Goal: Answer question/provide support: Share knowledge or assist other users

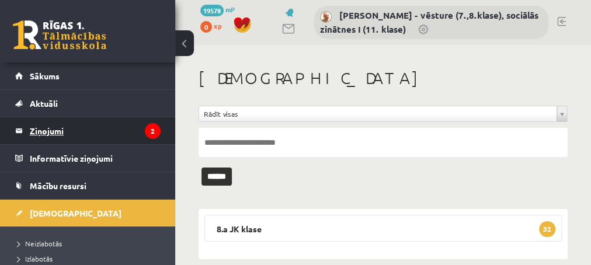
click at [54, 127] on legend "Ziņojumi 2" at bounding box center [95, 130] width 131 height 27
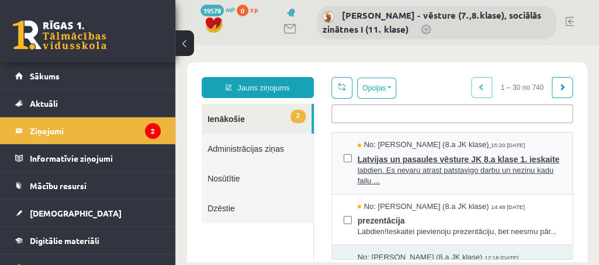
click at [407, 183] on span "labdien. Es nevaru atrast patstavigo darbu un nezinu kadu failu ..." at bounding box center [459, 176] width 203 height 22
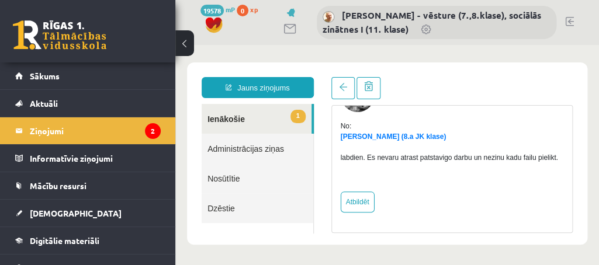
scroll to position [79, 0]
click at [354, 205] on link "Atbildēt" at bounding box center [358, 202] width 34 height 21
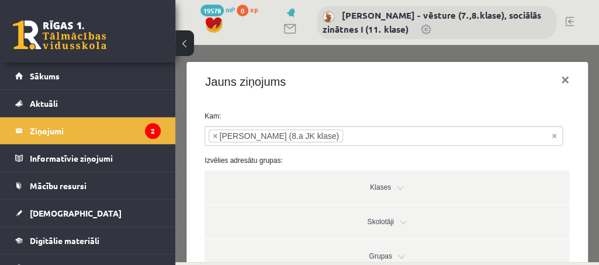
type input "**********"
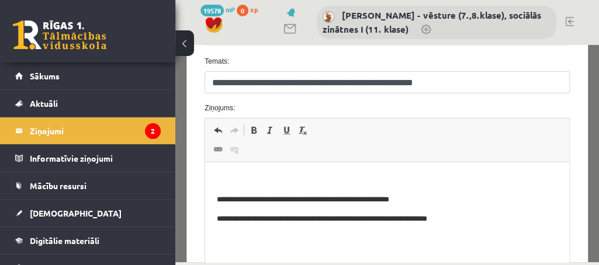
scroll to position [276, 0]
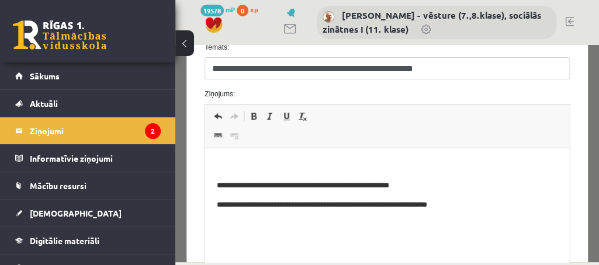
click at [243, 165] on p "Editor, wiswyg-editor-47024923083700-1757940710-635" at bounding box center [387, 166] width 341 height 12
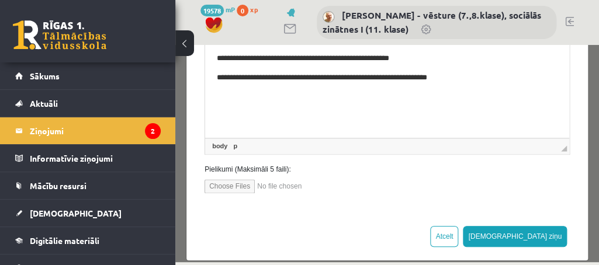
scroll to position [415, 0]
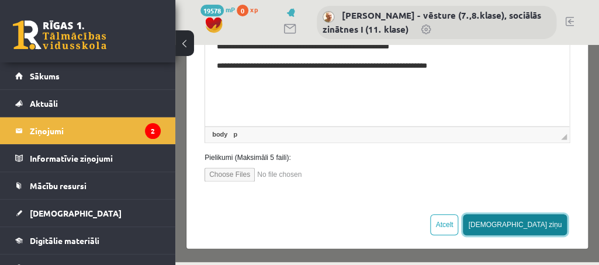
click at [541, 223] on button "Sūtīt ziņu" at bounding box center [515, 224] width 104 height 21
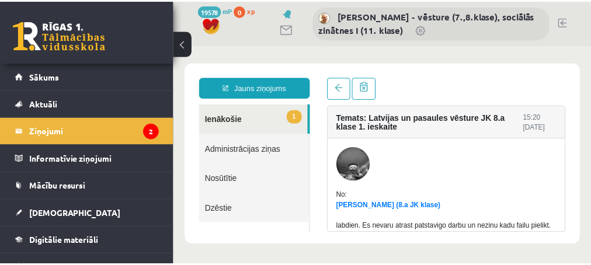
scroll to position [0, 0]
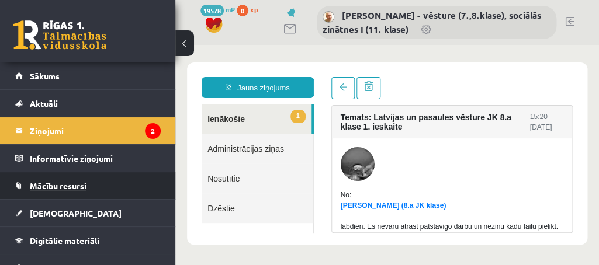
click at [57, 184] on span "Mācību resursi" at bounding box center [58, 186] width 57 height 11
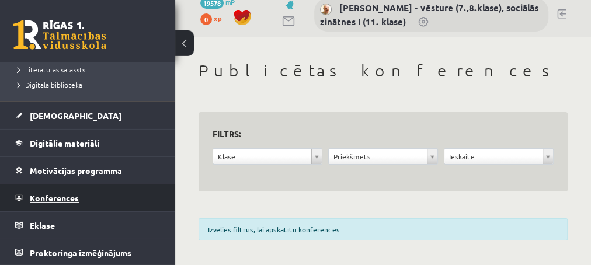
scroll to position [13, 0]
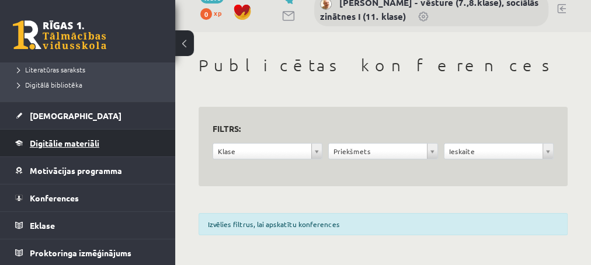
click at [66, 144] on span "Digitālie materiāli" at bounding box center [65, 143] width 70 height 11
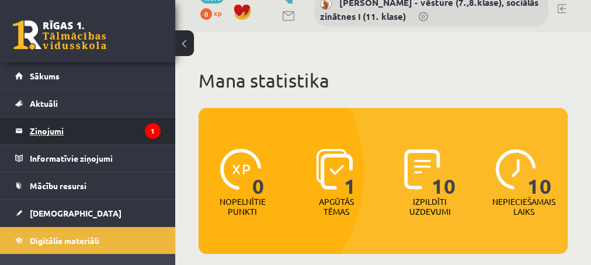
click at [54, 134] on legend "Ziņojumi 1" at bounding box center [95, 130] width 131 height 27
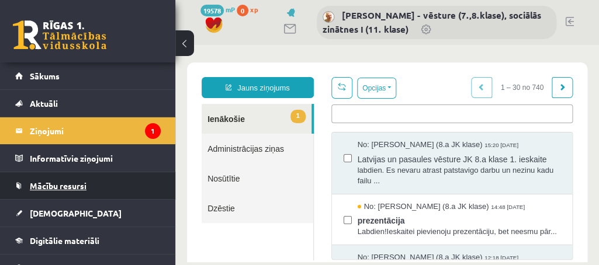
click at [71, 186] on span "Mācību resursi" at bounding box center [58, 186] width 57 height 11
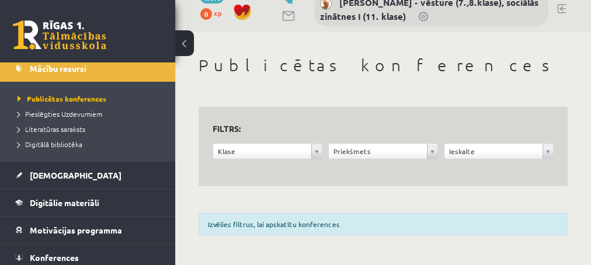
scroll to position [130, 0]
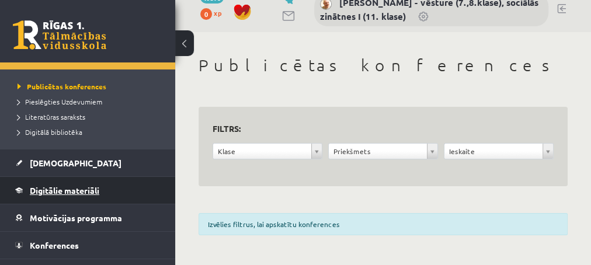
click at [67, 188] on span "Digitālie materiāli" at bounding box center [65, 190] width 70 height 11
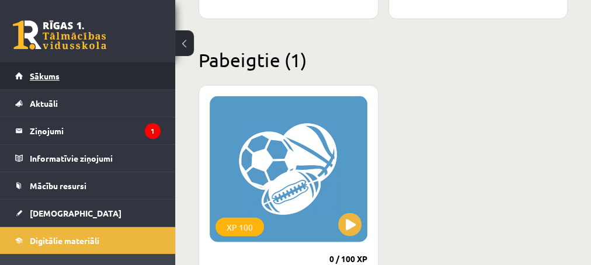
click at [43, 78] on span "Sākums" at bounding box center [45, 76] width 30 height 11
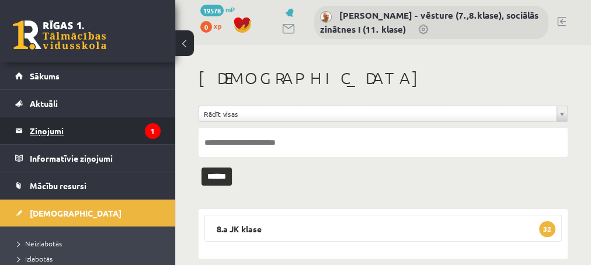
click at [41, 129] on legend "Ziņojumi 1" at bounding box center [95, 130] width 131 height 27
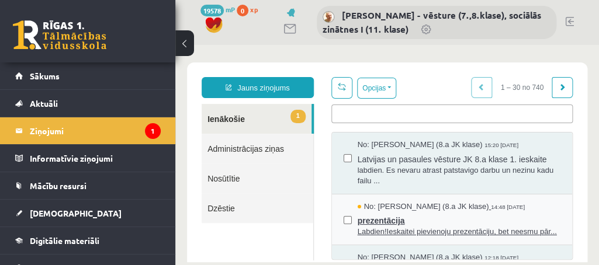
click at [394, 231] on span "Labdien!Ieskaitei pievienoju prezentāciju, bet neesmu pār..." at bounding box center [459, 232] width 203 height 11
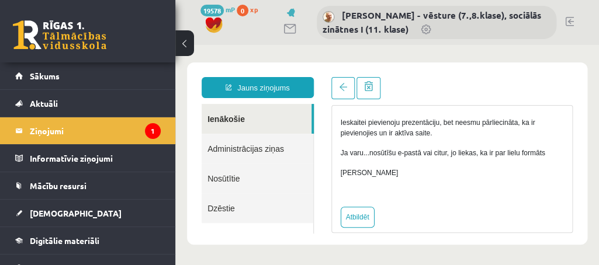
scroll to position [139, 0]
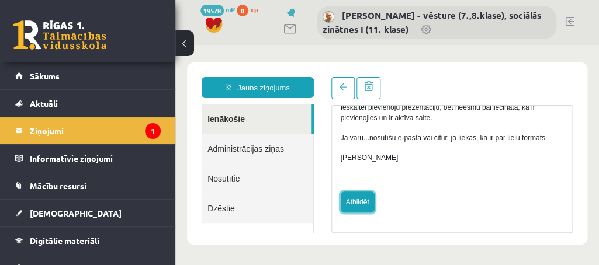
click at [352, 203] on link "Atbildēt" at bounding box center [358, 202] width 34 height 21
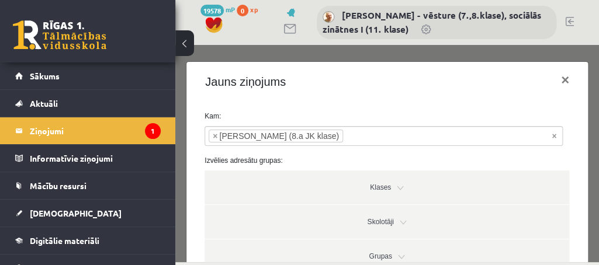
type input "**********"
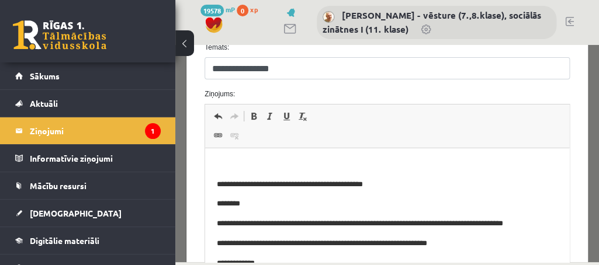
scroll to position [0, 0]
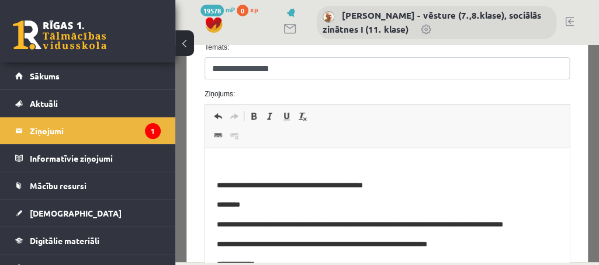
click at [244, 168] on p "Editor, wiswyg-editor-47025031931160-1757940957-855" at bounding box center [387, 166] width 341 height 12
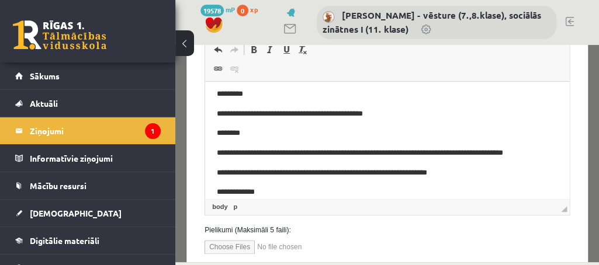
scroll to position [387, 0]
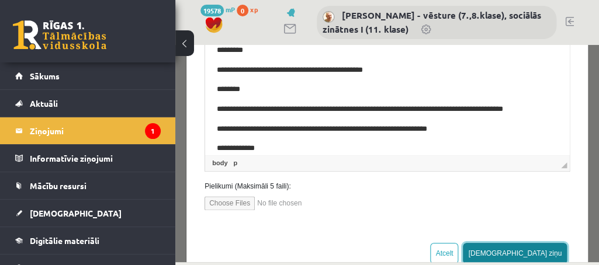
click at [532, 255] on button "Sūtīt ziņu" at bounding box center [515, 253] width 104 height 21
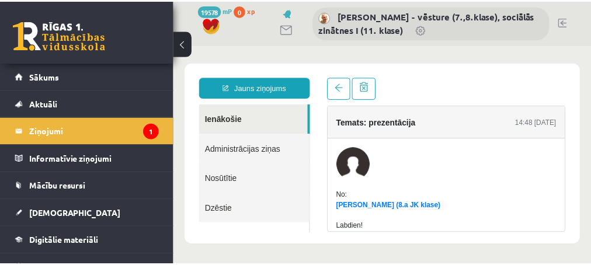
scroll to position [0, 0]
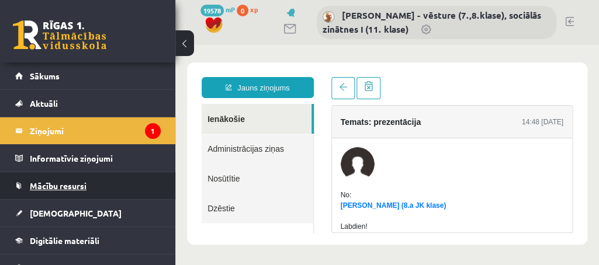
click at [74, 185] on span "Mācību resursi" at bounding box center [58, 186] width 57 height 11
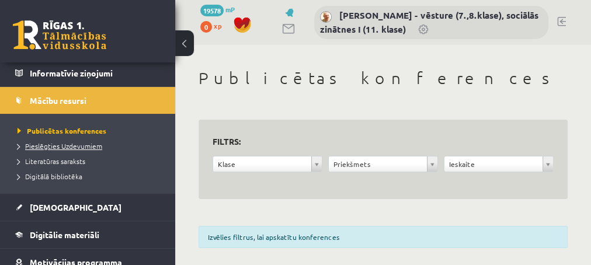
scroll to position [95, 0]
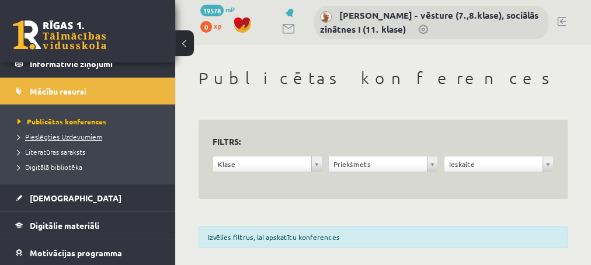
click at [82, 138] on span "Pieslēgties Uzdevumiem" at bounding box center [60, 136] width 85 height 9
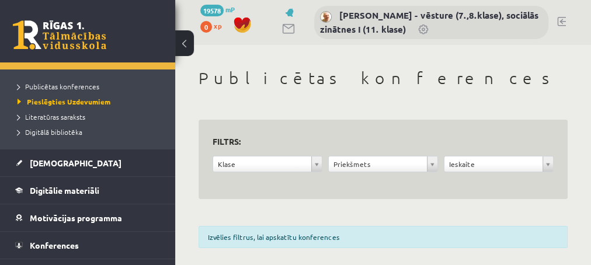
scroll to position [177, 0]
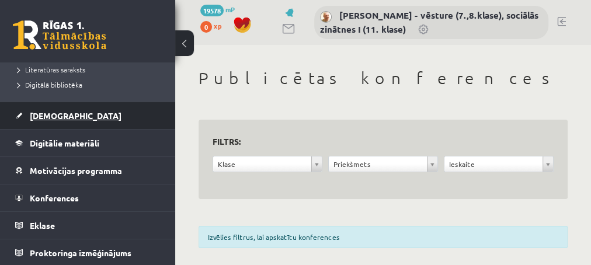
click at [40, 115] on span "[DEMOGRAPHIC_DATA]" at bounding box center [76, 115] width 92 height 11
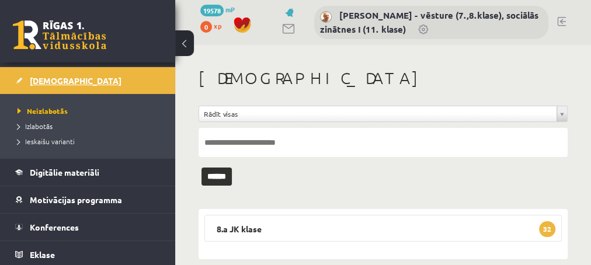
scroll to position [142, 0]
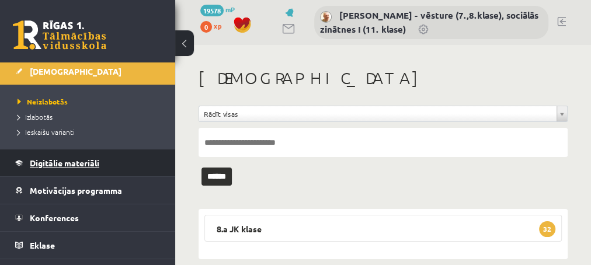
click at [77, 164] on span "Digitālie materiāli" at bounding box center [65, 163] width 70 height 11
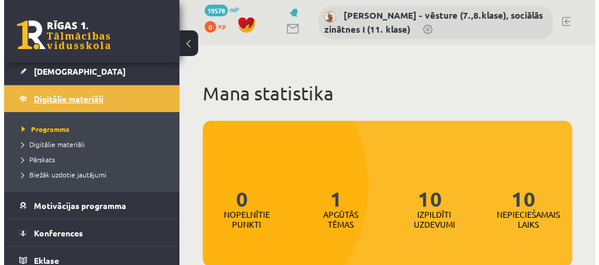
scroll to position [142, 0]
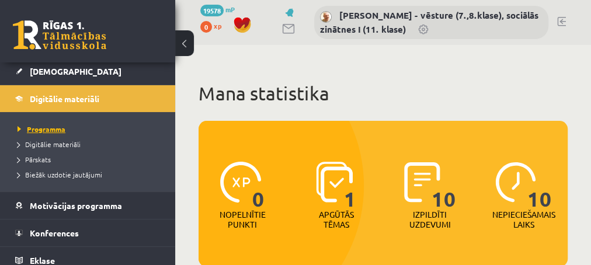
click at [45, 126] on span "Programma" at bounding box center [42, 128] width 48 height 9
click at [57, 143] on span "Digitālie materiāli" at bounding box center [49, 144] width 63 height 9
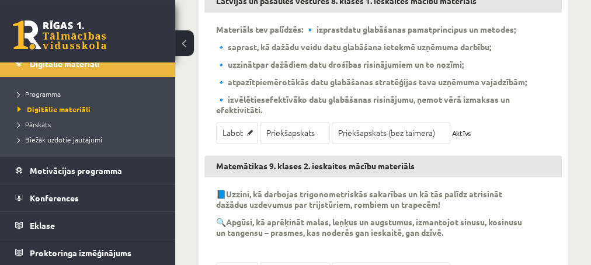
scroll to position [820, 0]
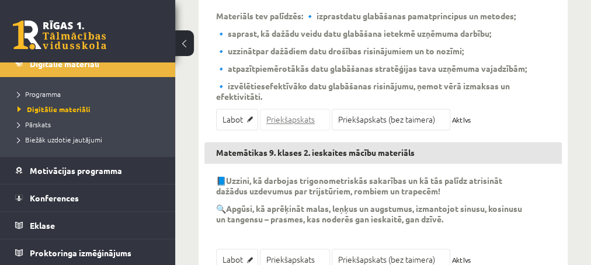
click at [284, 118] on link "Priekšapskats" at bounding box center [295, 120] width 70 height 22
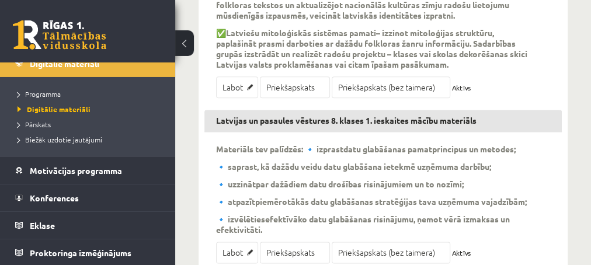
scroll to position [694, 0]
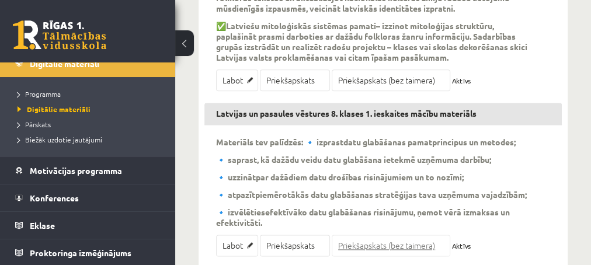
click at [359, 242] on link "Priekšapskats (bez taimera)" at bounding box center [391, 246] width 119 height 22
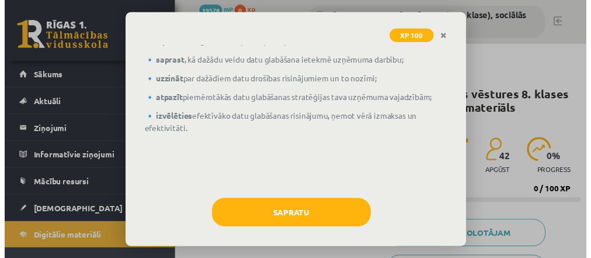
scroll to position [114, 0]
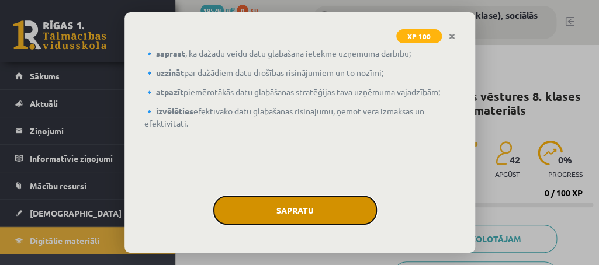
click at [273, 214] on button "Sapratu" at bounding box center [295, 210] width 164 height 29
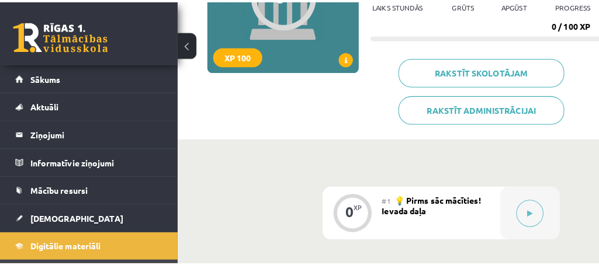
scroll to position [189, 0]
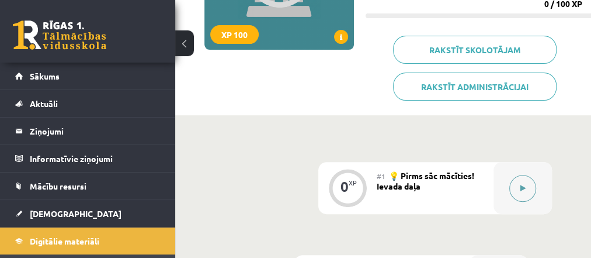
click at [525, 188] on icon at bounding box center [523, 188] width 5 height 7
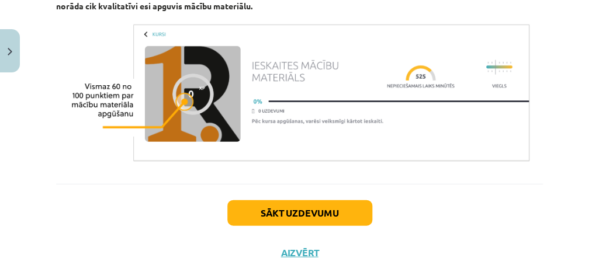
scroll to position [612, 0]
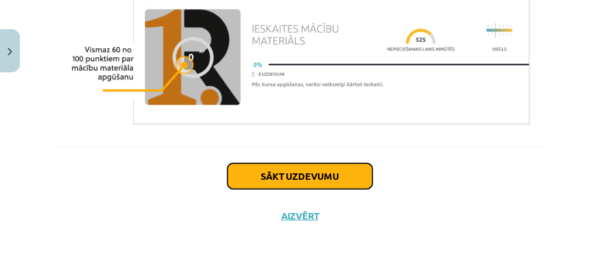
click at [296, 174] on button "Sākt uzdevumu" at bounding box center [299, 177] width 145 height 26
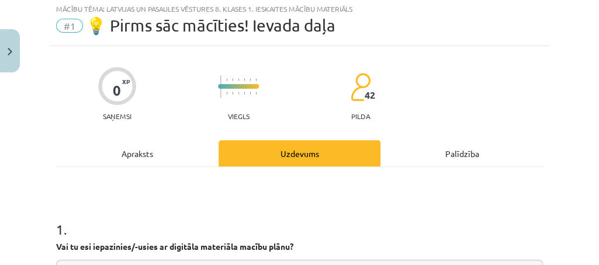
scroll to position [0, 0]
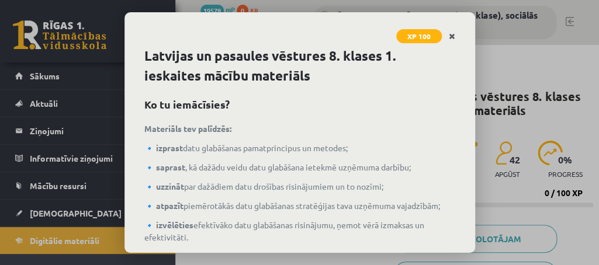
click at [453, 34] on icon "Close" at bounding box center [452, 37] width 6 height 8
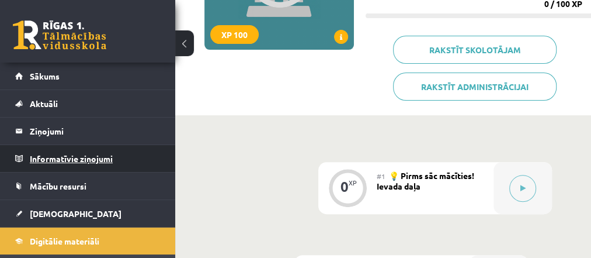
scroll to position [47, 0]
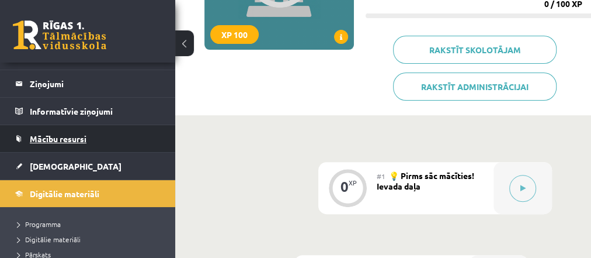
click at [72, 137] on span "Mācību resursi" at bounding box center [58, 138] width 57 height 11
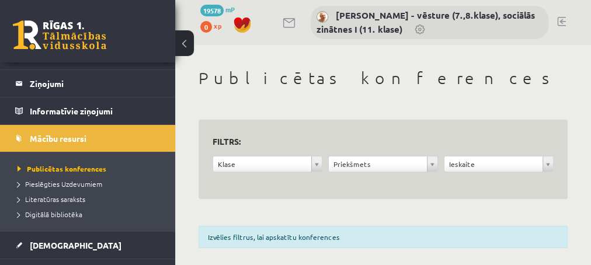
scroll to position [95, 0]
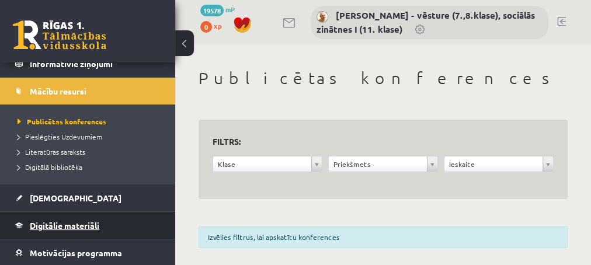
click at [57, 224] on span "Digitālie materiāli" at bounding box center [65, 225] width 70 height 11
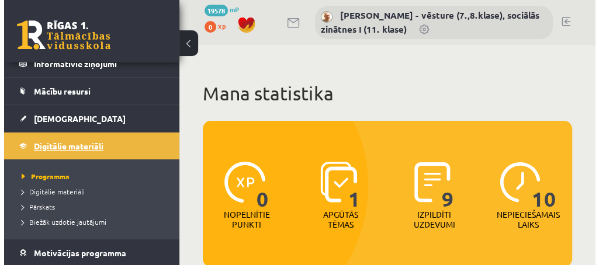
scroll to position [95, 0]
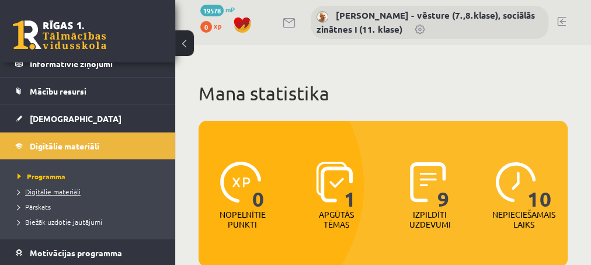
click at [56, 190] on span "Digitālie materiāli" at bounding box center [49, 191] width 63 height 9
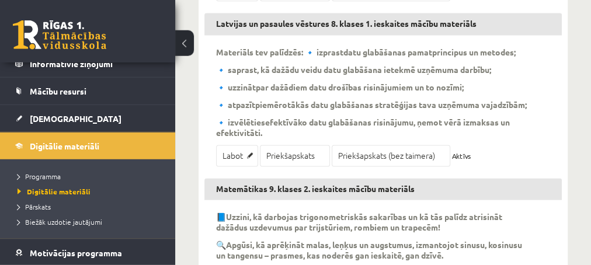
scroll to position [820, 0]
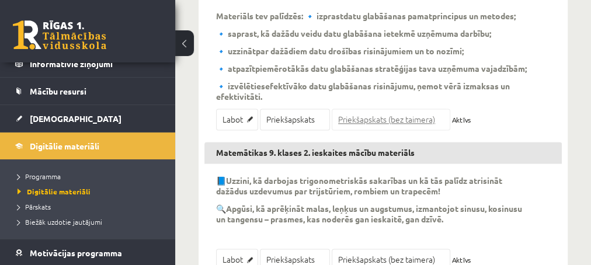
click at [368, 117] on link "Priekšapskats (bez taimera)" at bounding box center [391, 120] width 119 height 22
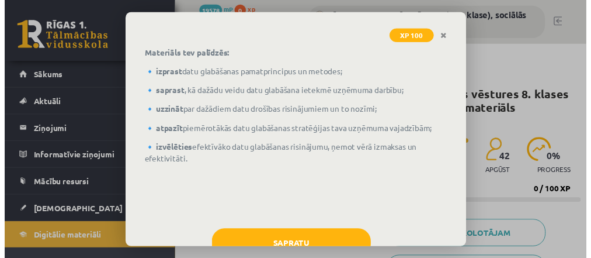
scroll to position [114, 0]
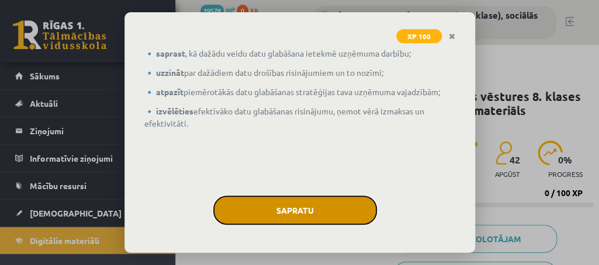
click at [293, 207] on button "Sapratu" at bounding box center [295, 210] width 164 height 29
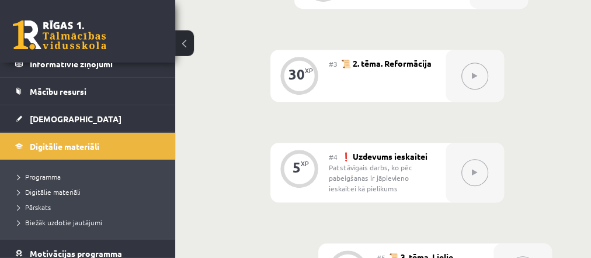
scroll to position [505, 0]
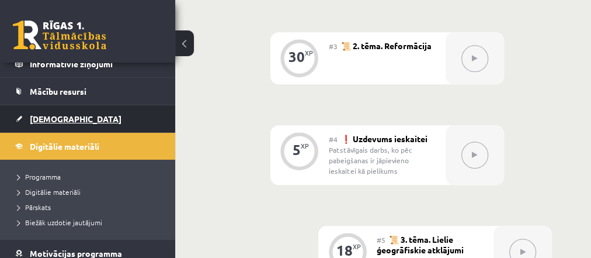
click at [50, 116] on span "[DEMOGRAPHIC_DATA]" at bounding box center [76, 118] width 92 height 11
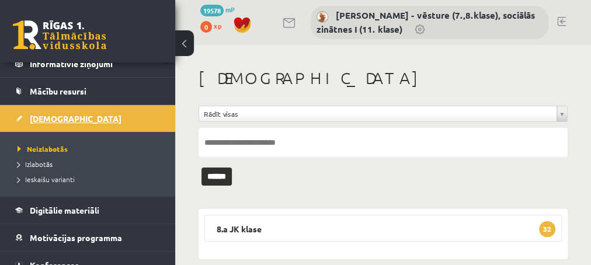
click at [50, 116] on span "[DEMOGRAPHIC_DATA]" at bounding box center [76, 118] width 92 height 11
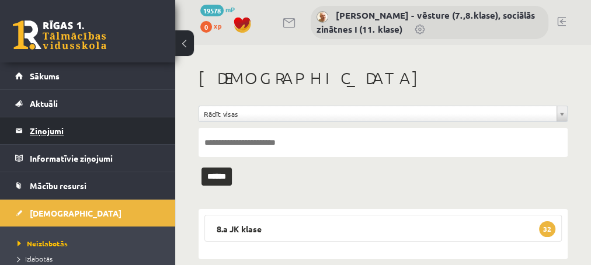
click at [50, 131] on legend "Ziņojumi 0" at bounding box center [95, 130] width 131 height 27
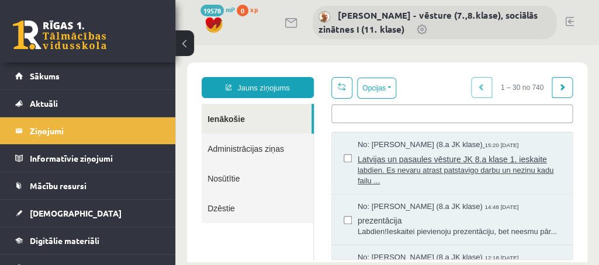
click at [424, 168] on span "labdien. Es nevaru atrast patstavigo darbu un nezinu kadu failu ..." at bounding box center [459, 176] width 203 height 22
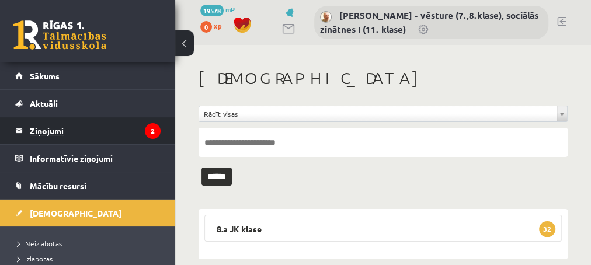
click at [50, 129] on legend "Ziņojumi 2" at bounding box center [95, 130] width 131 height 27
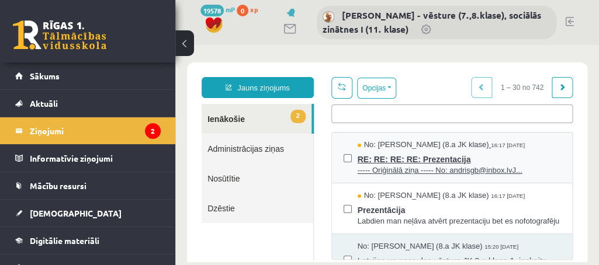
click at [396, 169] on span "----- Oriģinālā ziņa ----- No: andrisgb@inbox.lvJ..." at bounding box center [459, 170] width 203 height 11
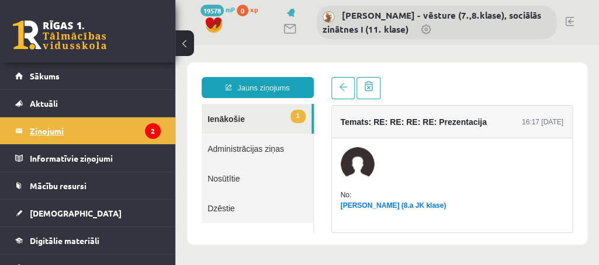
click at [50, 127] on legend "Ziņojumi 2" at bounding box center [95, 130] width 131 height 27
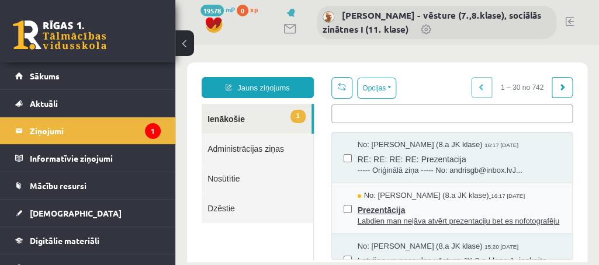
click at [372, 210] on span "Prezentācija" at bounding box center [459, 209] width 203 height 15
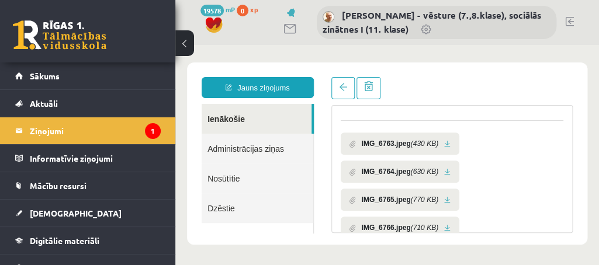
scroll to position [166, 0]
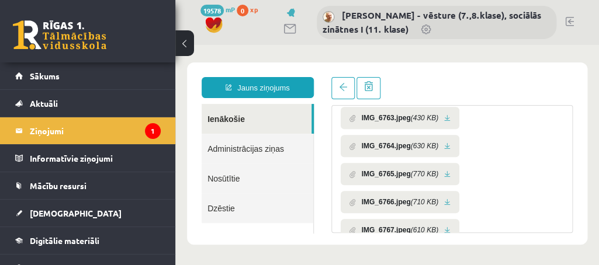
click at [442, 116] on li "IMG_6763.jpeg (430 KB)" at bounding box center [400, 118] width 119 height 22
click at [445, 146] on link at bounding box center [447, 147] width 6 height 8
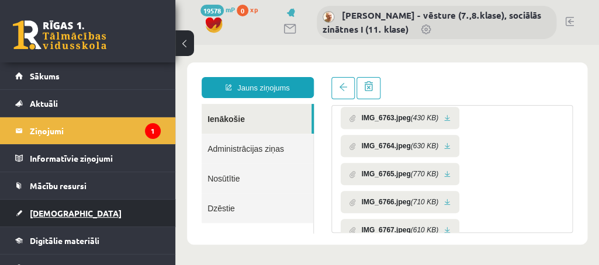
click at [50, 212] on span "[DEMOGRAPHIC_DATA]" at bounding box center [76, 213] width 92 height 11
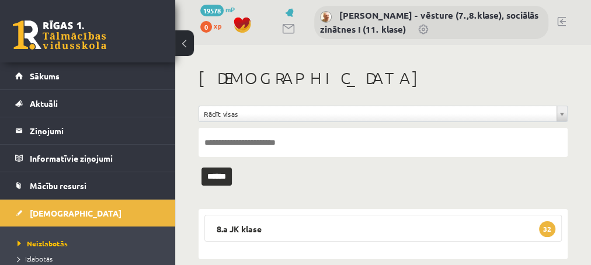
click at [308, 143] on input "text" at bounding box center [383, 142] width 369 height 29
type input "********"
click at [220, 176] on input "******" at bounding box center [217, 177] width 30 height 18
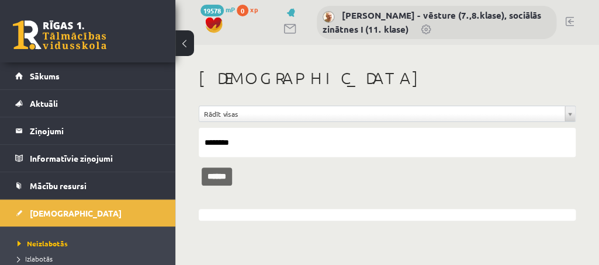
click at [220, 178] on input "******" at bounding box center [217, 177] width 30 height 18
click at [250, 143] on input "********" at bounding box center [387, 142] width 377 height 29
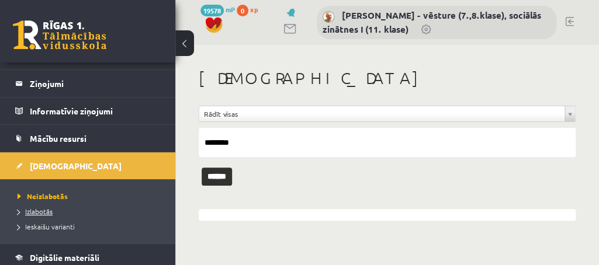
click at [43, 210] on span "Izlabotās" at bounding box center [35, 211] width 35 height 9
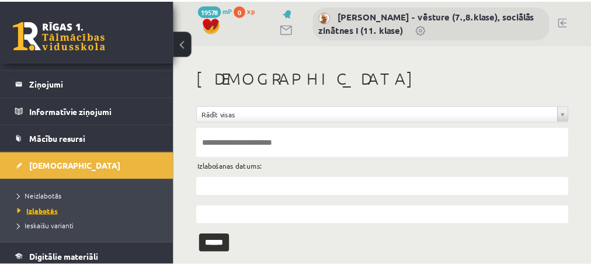
scroll to position [47, 0]
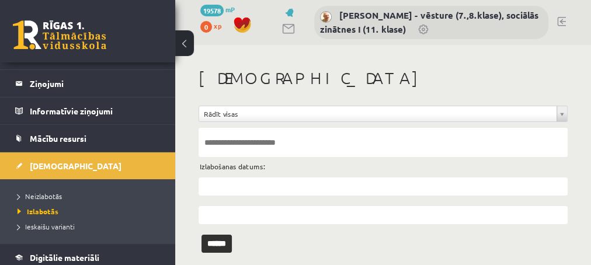
click at [323, 147] on input "text" at bounding box center [383, 142] width 369 height 29
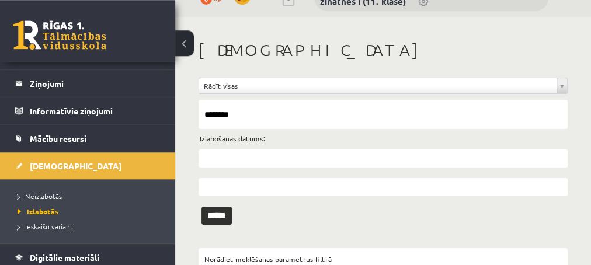
scroll to position [56, 0]
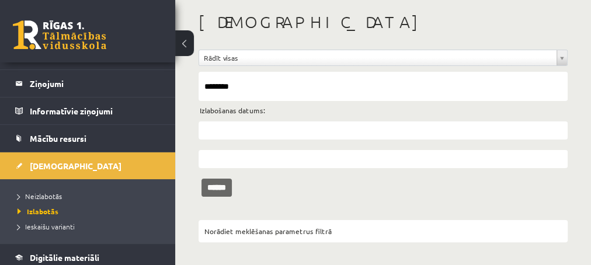
type input "********"
click at [216, 188] on input "******" at bounding box center [217, 188] width 30 height 18
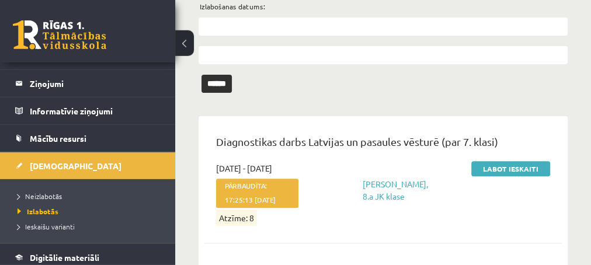
scroll to position [182, 0]
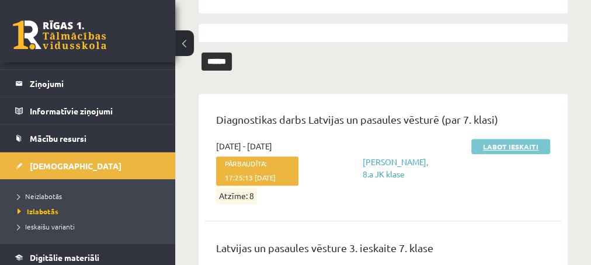
click at [487, 147] on link "Labot ieskaiti" at bounding box center [511, 146] width 79 height 15
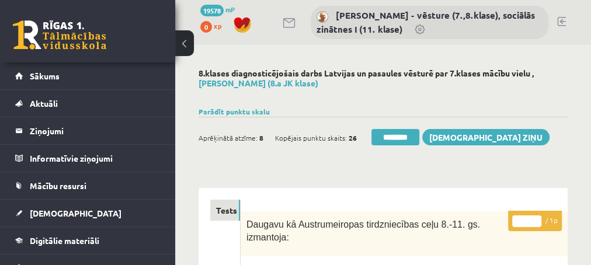
click at [397, 136] on input "********" at bounding box center [396, 137] width 48 height 16
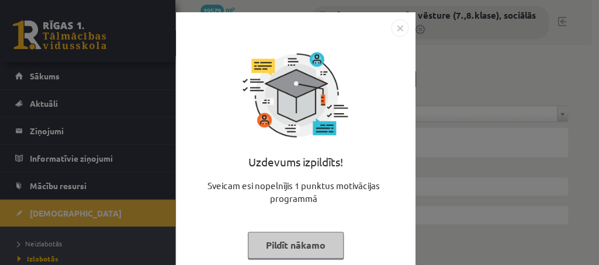
click at [308, 248] on button "Pildīt nākamo" at bounding box center [296, 245] width 96 height 27
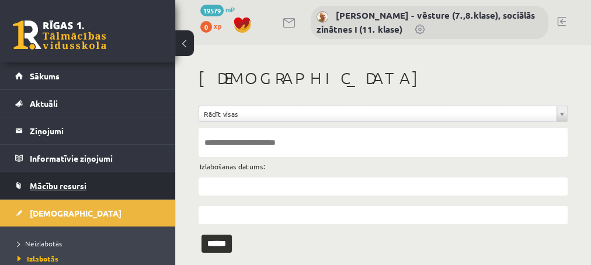
scroll to position [47, 0]
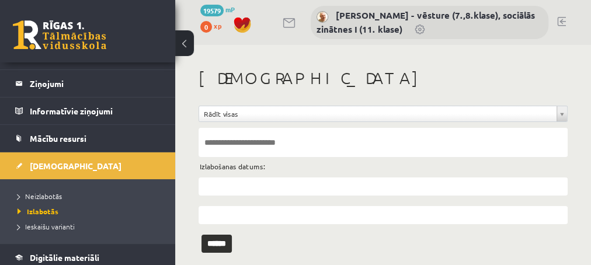
click at [303, 142] on input "text" at bounding box center [383, 142] width 369 height 29
type input "********"
click at [216, 246] on input "******" at bounding box center [217, 244] width 30 height 18
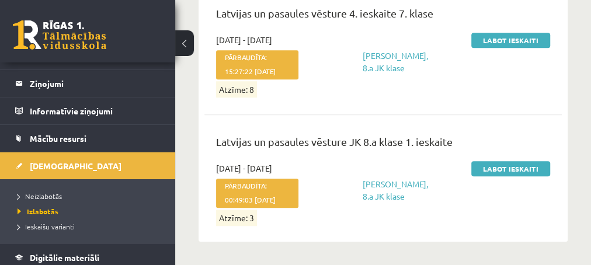
scroll to position [594, 0]
click at [503, 161] on link "Labot ieskaiti" at bounding box center [511, 168] width 79 height 15
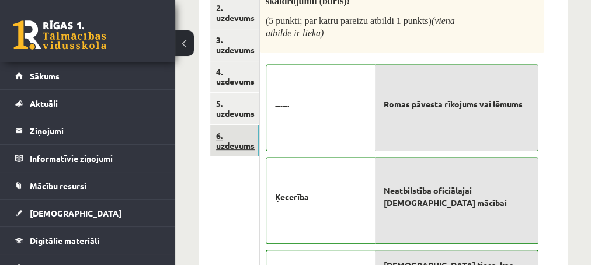
click at [236, 141] on link "6. uzdevums" at bounding box center [234, 141] width 49 height 32
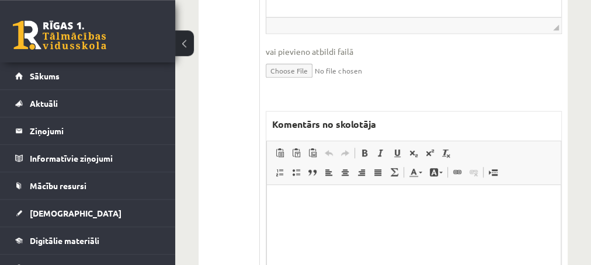
scroll to position [505, 0]
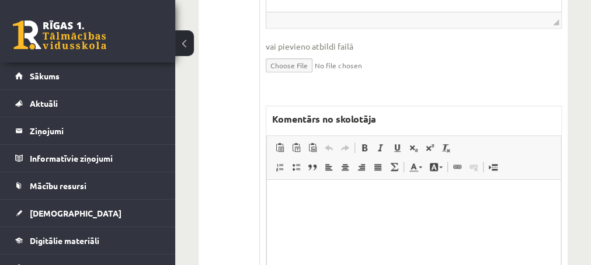
click at [306, 196] on p "Editor, wiswyg-editor-47024733594360-1757942684-916" at bounding box center [413, 198] width 271 height 12
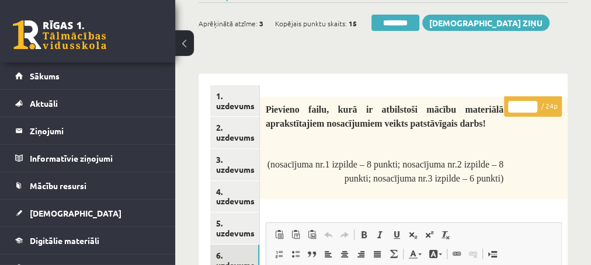
scroll to position [126, 0]
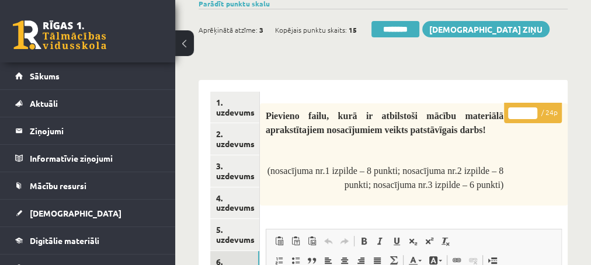
click at [532, 110] on input "*" at bounding box center [522, 114] width 29 height 12
click at [533, 112] on input "**" at bounding box center [522, 114] width 29 height 12
click at [531, 113] on input "**" at bounding box center [522, 114] width 29 height 12
type input "**"
click at [531, 113] on input "**" at bounding box center [522, 114] width 29 height 12
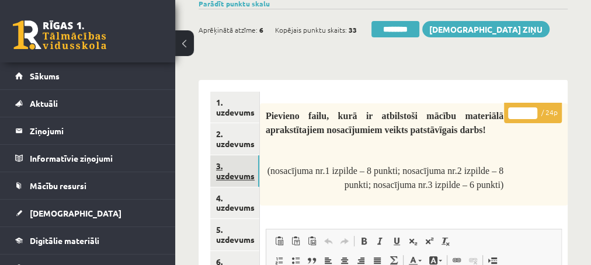
click at [228, 174] on link "3. uzdevums" at bounding box center [234, 171] width 49 height 32
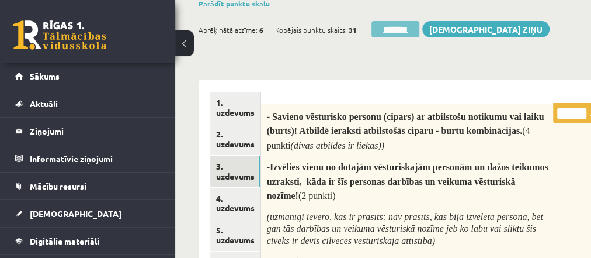
scroll to position [0, 0]
click at [396, 27] on input "********" at bounding box center [396, 29] width 48 height 16
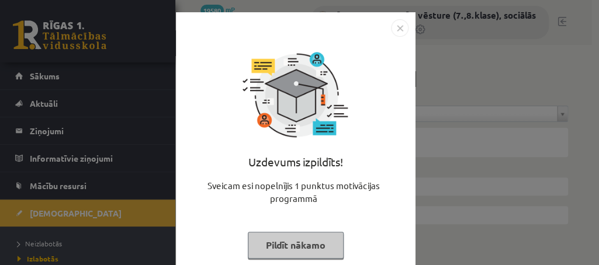
click at [285, 245] on button "Pildīt nākamo" at bounding box center [296, 245] width 96 height 27
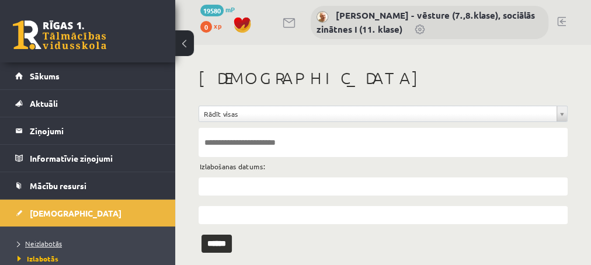
click at [47, 240] on span "Neizlabotās" at bounding box center [40, 243] width 44 height 9
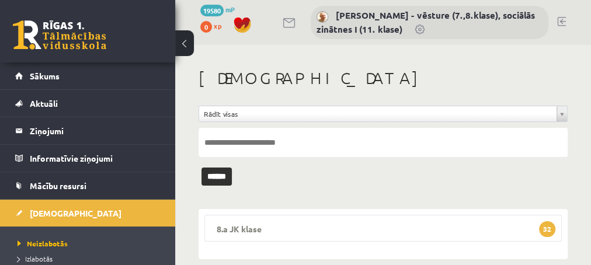
click at [548, 226] on span "32" at bounding box center [547, 229] width 16 height 16
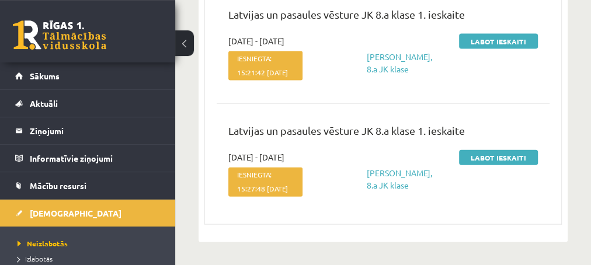
scroll to position [4102, 0]
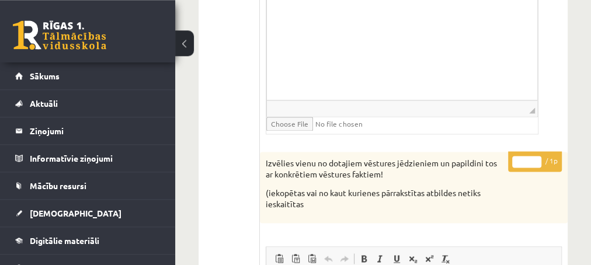
scroll to position [884, 0]
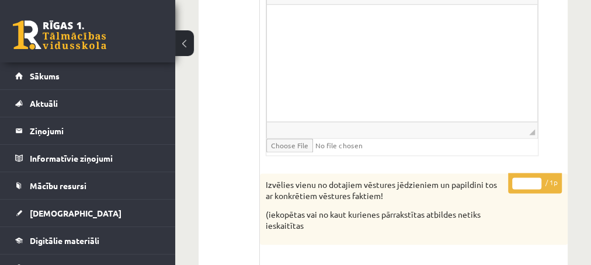
type input "*"
click at [539, 178] on input "*" at bounding box center [526, 184] width 29 height 12
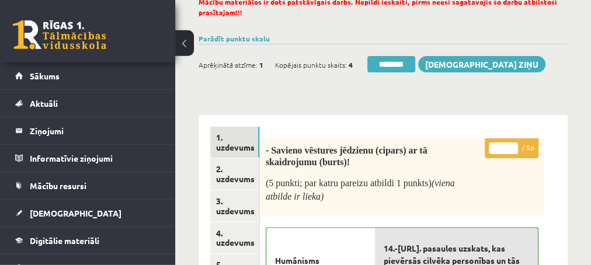
scroll to position [63, 0]
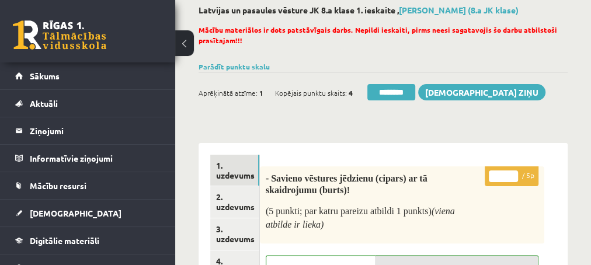
type input "*"
click at [511, 172] on input "*" at bounding box center [503, 177] width 29 height 12
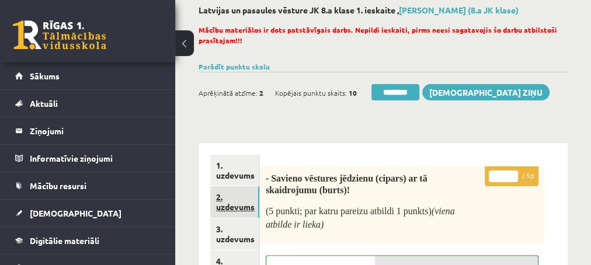
click at [226, 205] on link "2. uzdevums" at bounding box center [234, 202] width 49 height 32
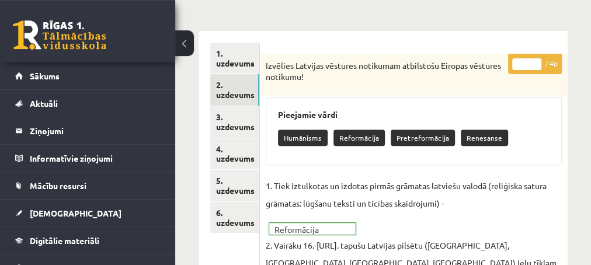
scroll to position [126, 0]
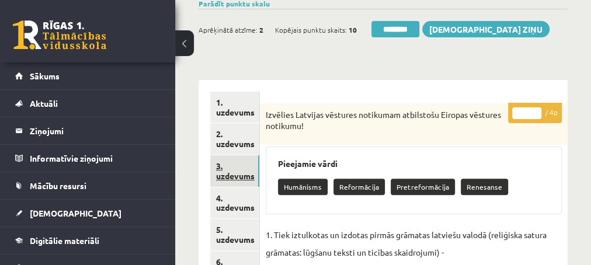
click at [228, 176] on link "3. uzdevums" at bounding box center [234, 171] width 49 height 32
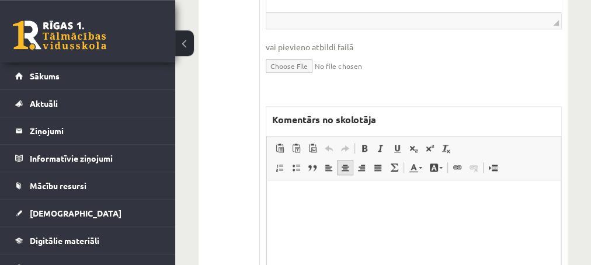
scroll to position [694, 0]
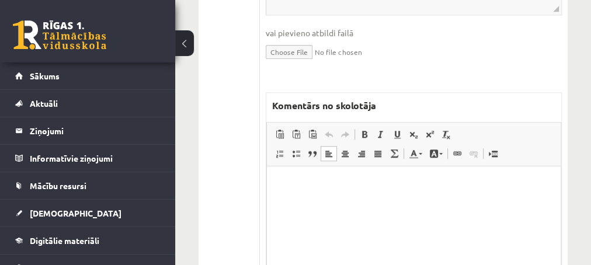
click at [305, 192] on html at bounding box center [413, 224] width 294 height 117
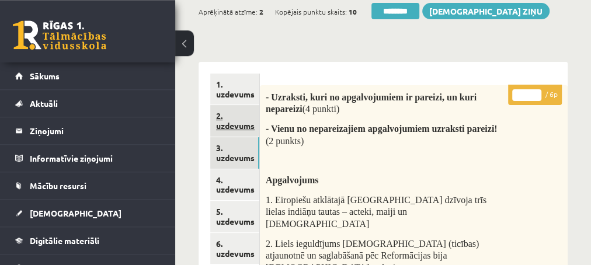
scroll to position [126, 0]
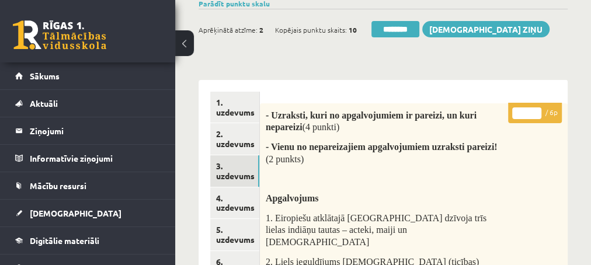
click at [538, 110] on input "*" at bounding box center [526, 114] width 29 height 12
type input "*"
click at [538, 110] on input "*" at bounding box center [526, 114] width 29 height 12
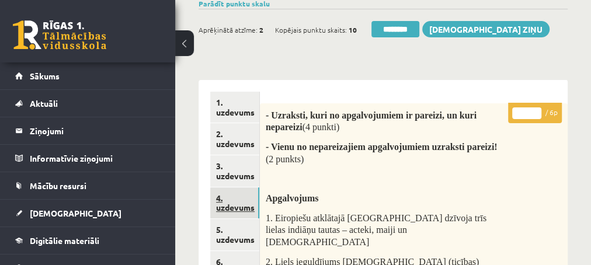
click at [236, 204] on link "4. uzdevums" at bounding box center [234, 204] width 49 height 32
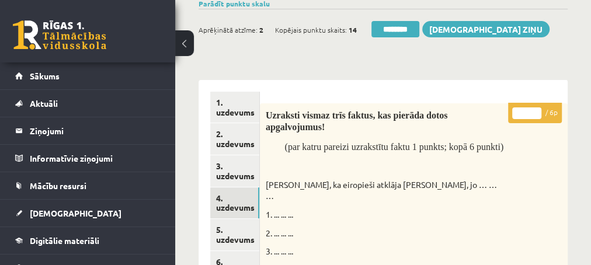
type input "*"
click at [534, 109] on input "*" at bounding box center [526, 114] width 29 height 12
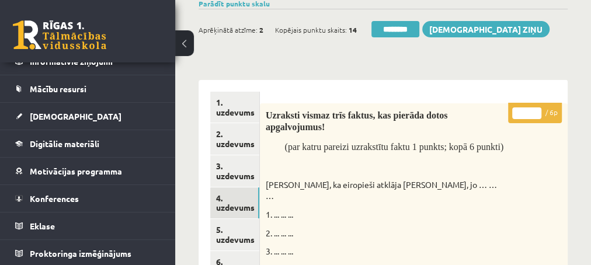
scroll to position [98, 0]
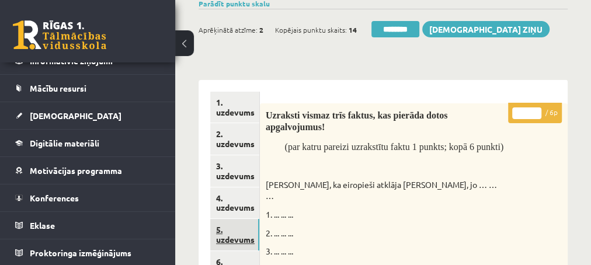
click at [236, 238] on link "5. uzdevums" at bounding box center [234, 235] width 49 height 32
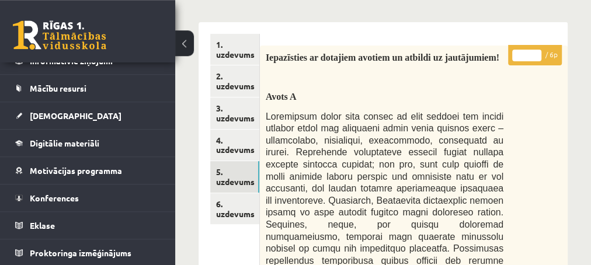
scroll to position [189, 0]
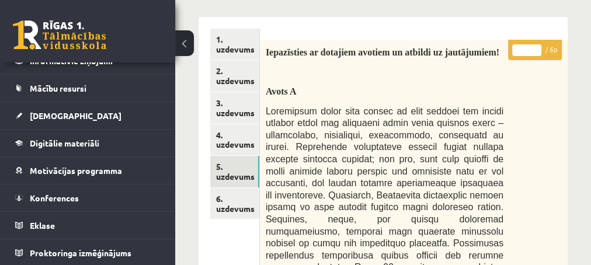
type input "*"
click at [538, 45] on input "*" at bounding box center [526, 50] width 29 height 12
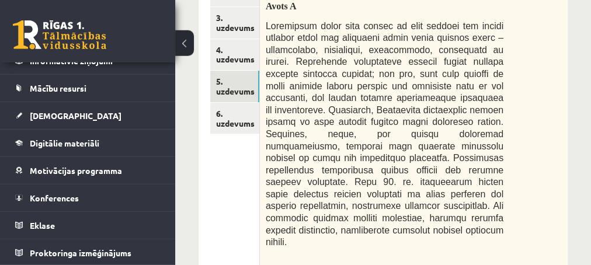
scroll to position [316, 0]
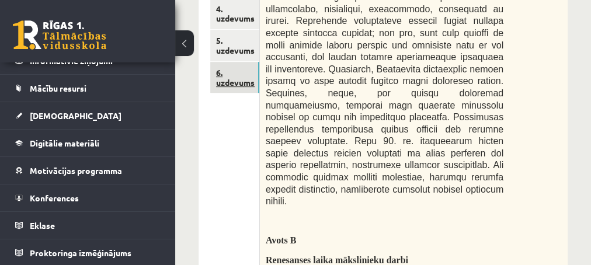
click at [231, 84] on link "6. uzdevums" at bounding box center [234, 78] width 49 height 32
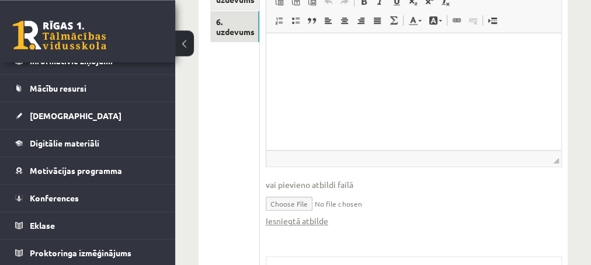
scroll to position [379, 0]
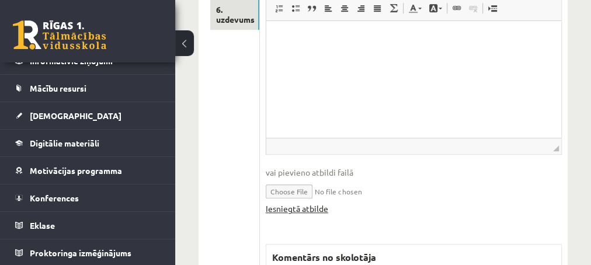
click at [293, 207] on link "Iesniegtā atbilde" at bounding box center [297, 209] width 63 height 12
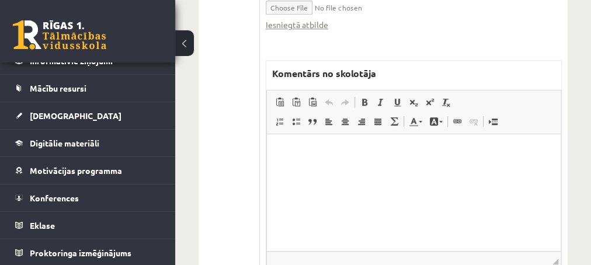
scroll to position [568, 0]
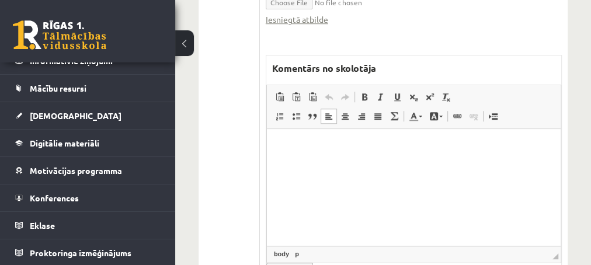
click at [321, 142] on p "Editor, wiswyg-editor-47024942783620-1757943064-207" at bounding box center [413, 147] width 271 height 12
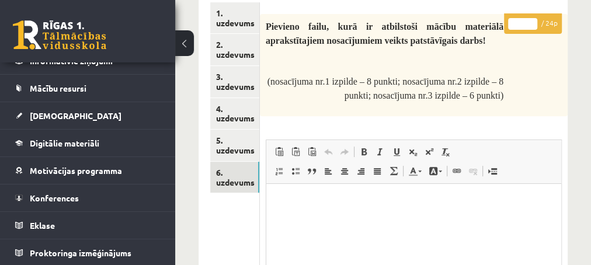
scroll to position [189, 0]
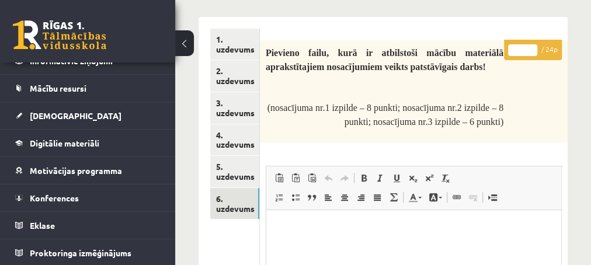
click at [532, 47] on input "*" at bounding box center [522, 50] width 29 height 12
click at [534, 46] on input "**" at bounding box center [522, 50] width 29 height 12
click at [535, 46] on input "**" at bounding box center [522, 50] width 29 height 12
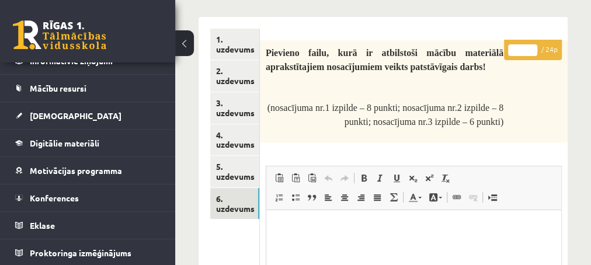
type input "**"
click at [535, 46] on input "**" at bounding box center [522, 50] width 29 height 12
click at [535, 45] on input "**" at bounding box center [522, 50] width 29 height 12
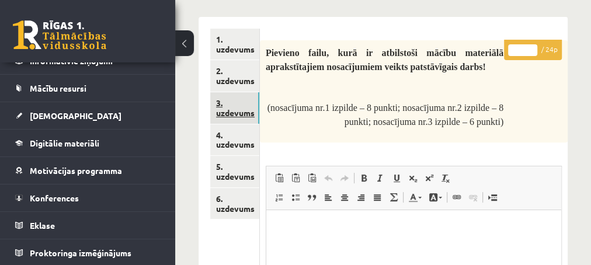
click at [226, 113] on link "3. uzdevums" at bounding box center [234, 108] width 49 height 32
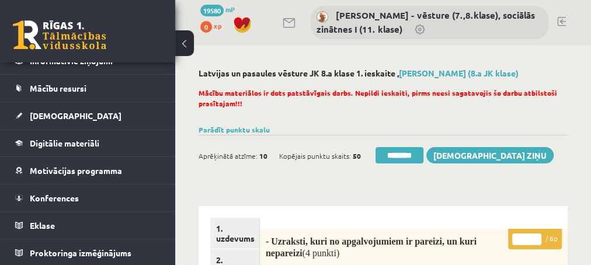
scroll to position [0, 0]
click at [385, 155] on input "********" at bounding box center [400, 155] width 48 height 16
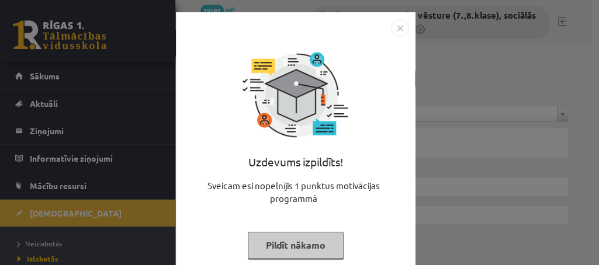
click at [278, 243] on button "Pildīt nākamo" at bounding box center [296, 245] width 96 height 27
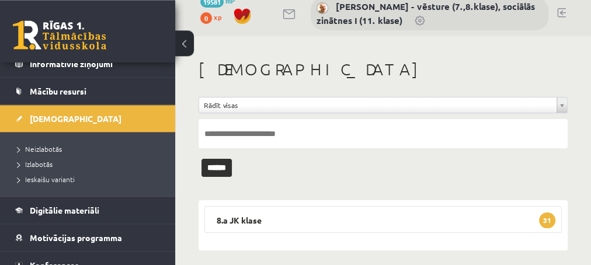
scroll to position [17, 0]
